Goal: Task Accomplishment & Management: Use online tool/utility

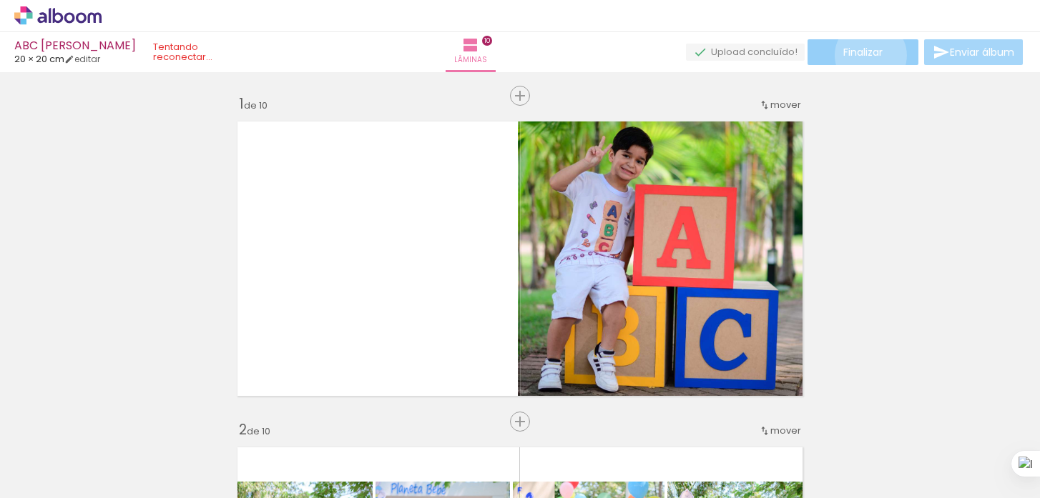
click at [865, 55] on span "Finalizar" at bounding box center [862, 52] width 39 height 10
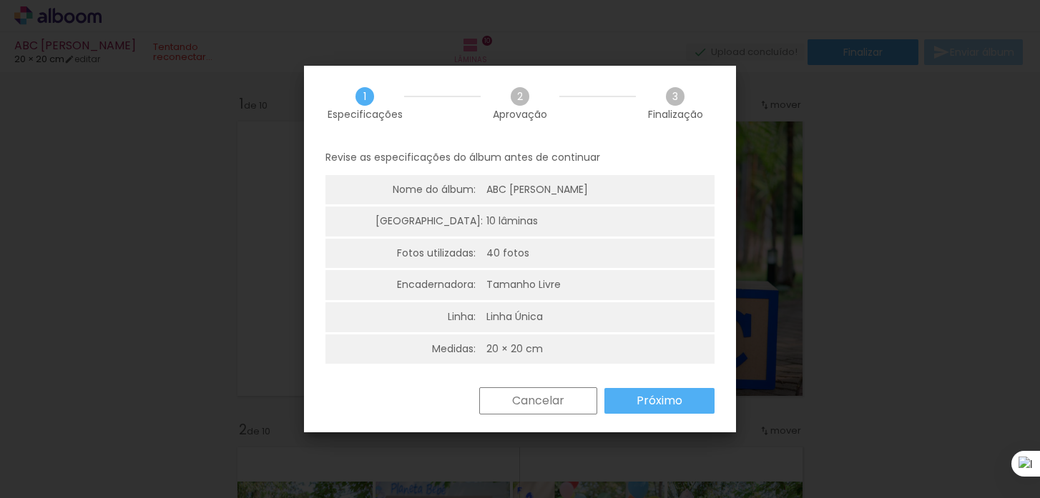
click at [0, 0] on slot "Próximo" at bounding box center [0, 0] width 0 height 0
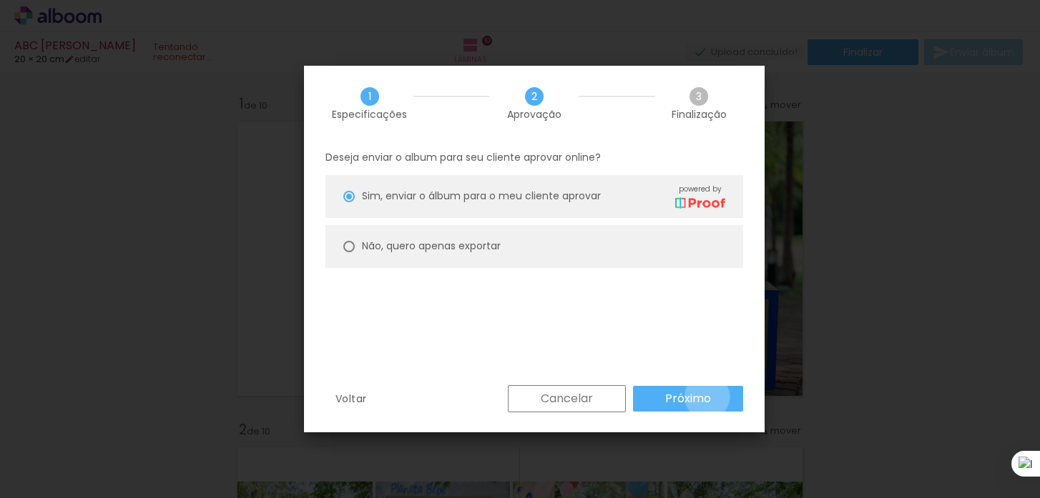
click at [0, 0] on slot "Próximo" at bounding box center [0, 0] width 0 height 0
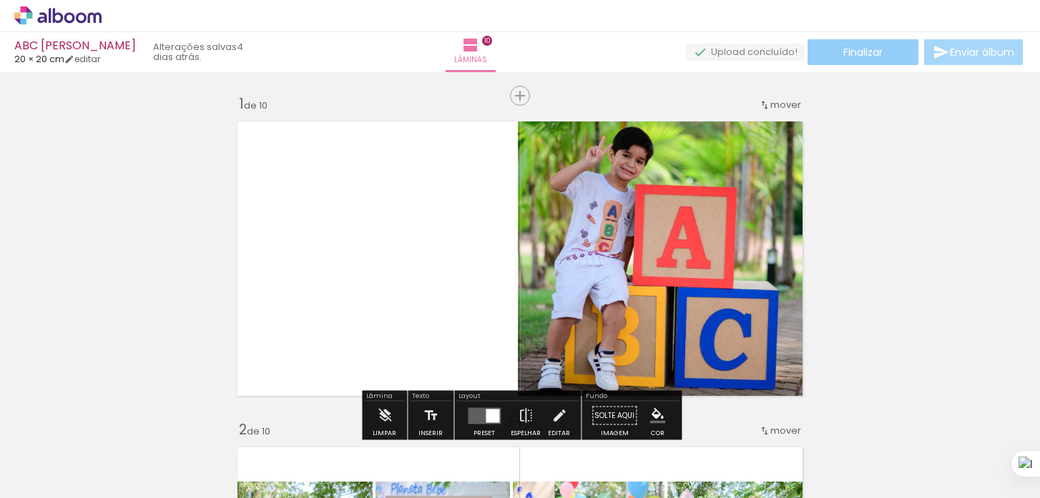
click at [876, 54] on span "Finalizar" at bounding box center [862, 52] width 39 height 10
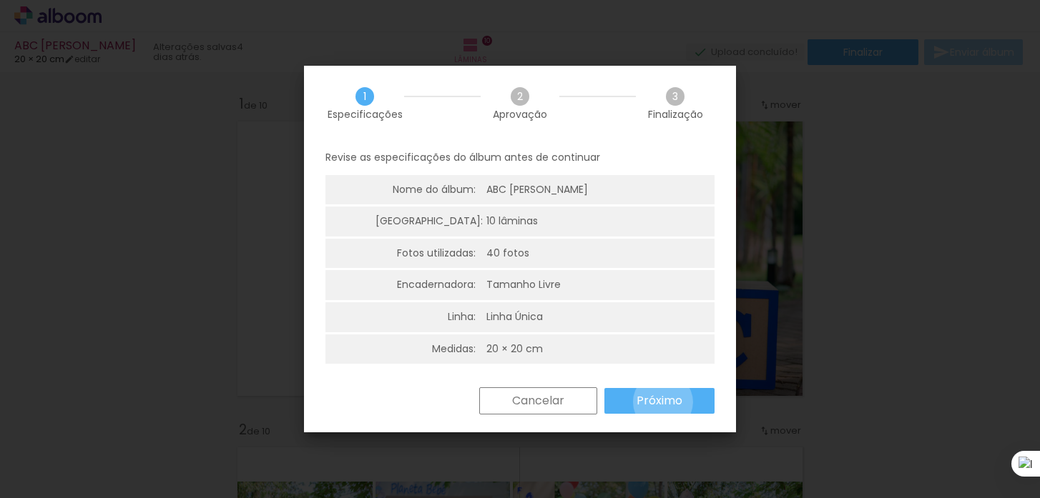
click at [0, 0] on slot "Próximo" at bounding box center [0, 0] width 0 height 0
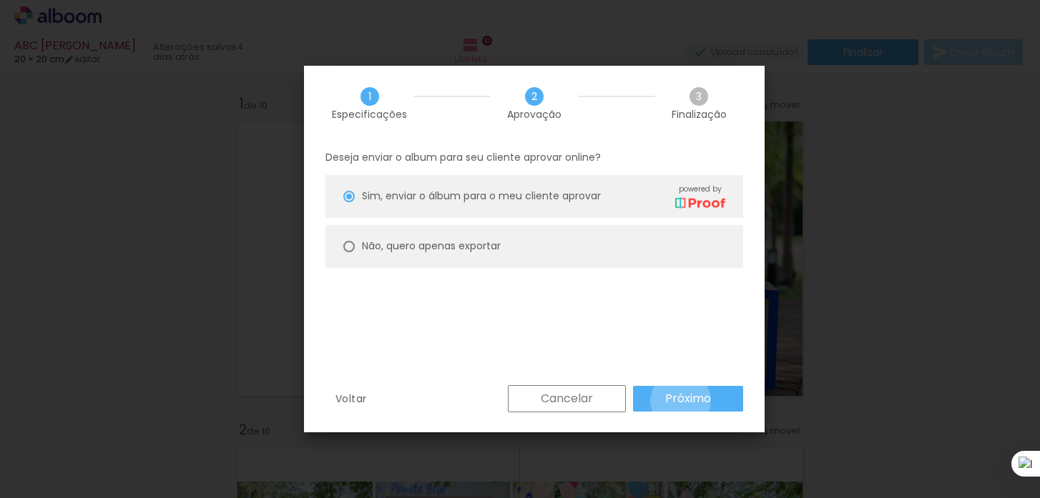
click at [0, 0] on slot "Próximo" at bounding box center [0, 0] width 0 height 0
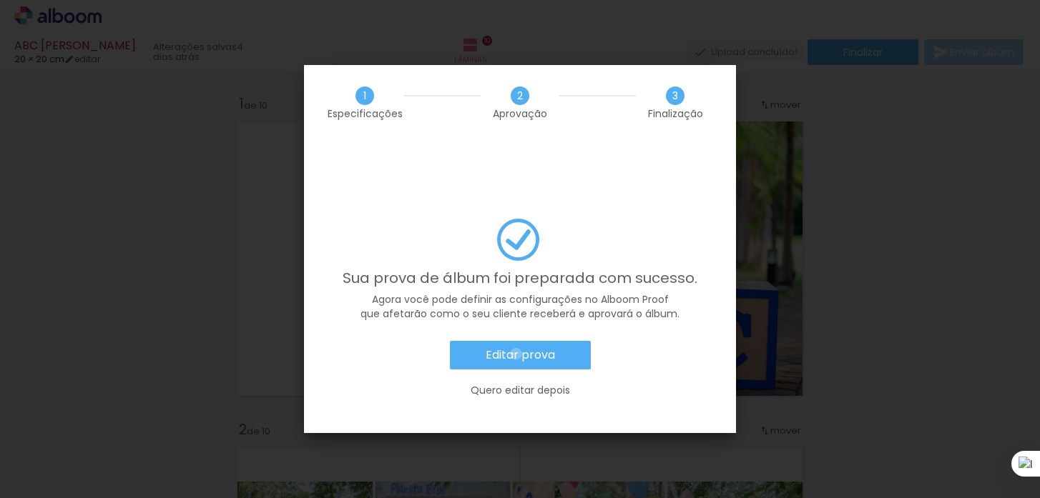
click at [0, 0] on slot "Editar prova" at bounding box center [0, 0] width 0 height 0
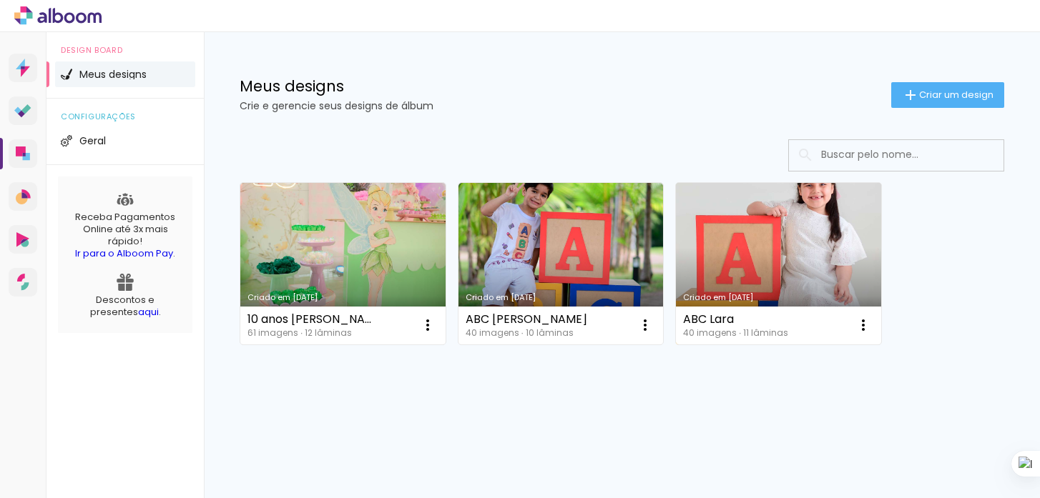
click at [785, 260] on link "Criado em [DATE]" at bounding box center [778, 264] width 205 height 162
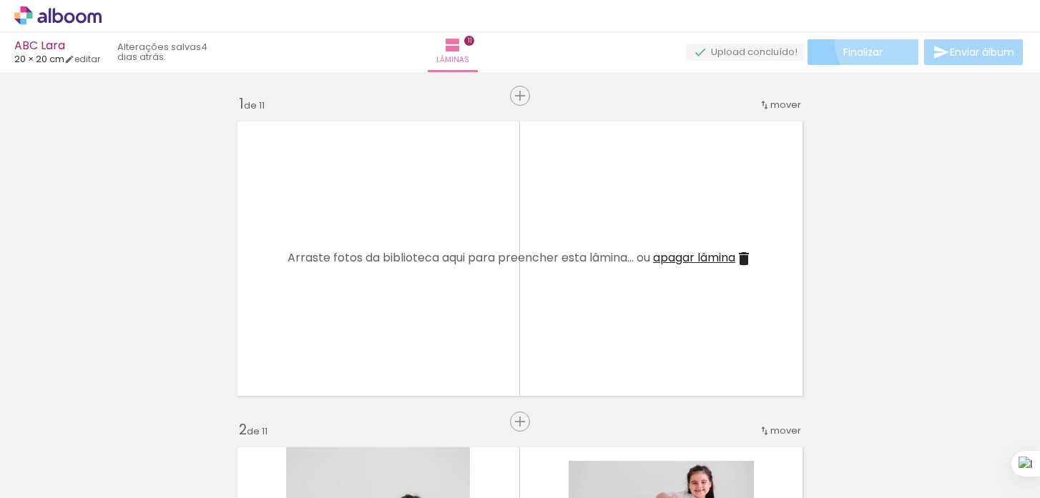
click at [874, 44] on paper-button "Finalizar" at bounding box center [862, 52] width 111 height 26
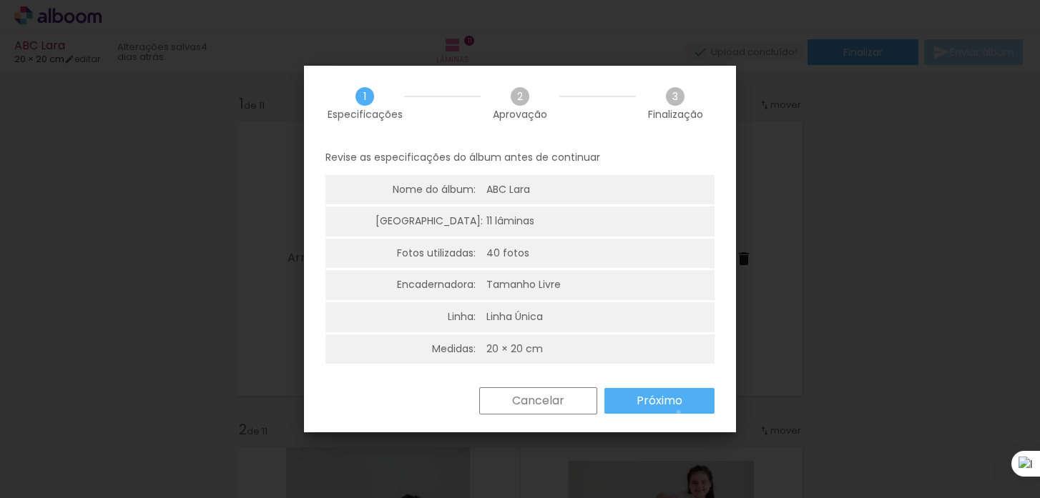
click at [679, 413] on paper-button "Próximo" at bounding box center [659, 401] width 110 height 26
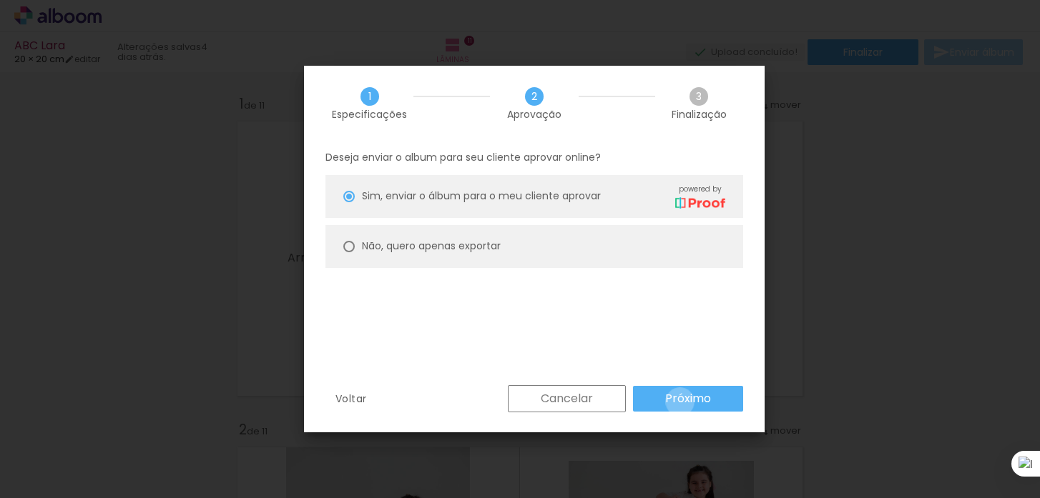
click at [0, 0] on slot "Próximo" at bounding box center [0, 0] width 0 height 0
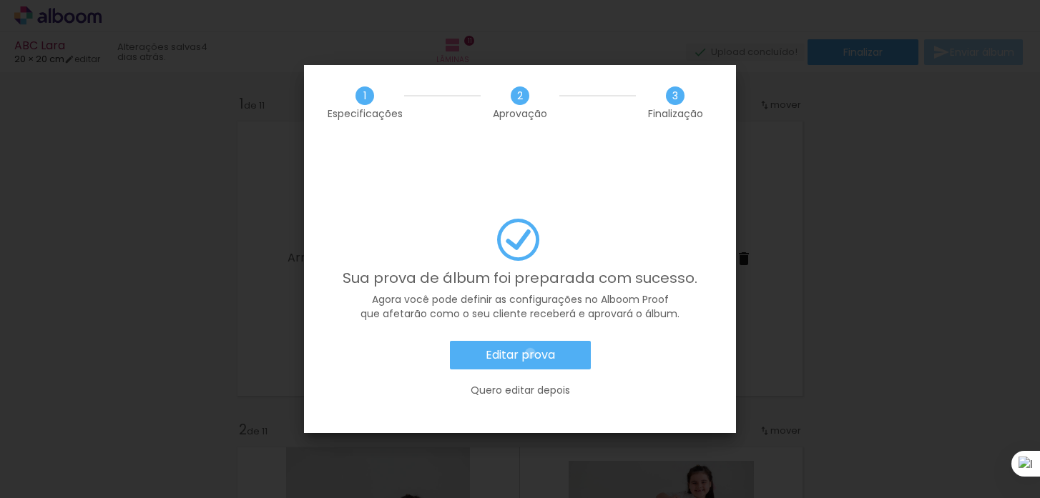
click at [0, 0] on slot "Editar prova" at bounding box center [0, 0] width 0 height 0
